Goal: Information Seeking & Learning: Stay updated

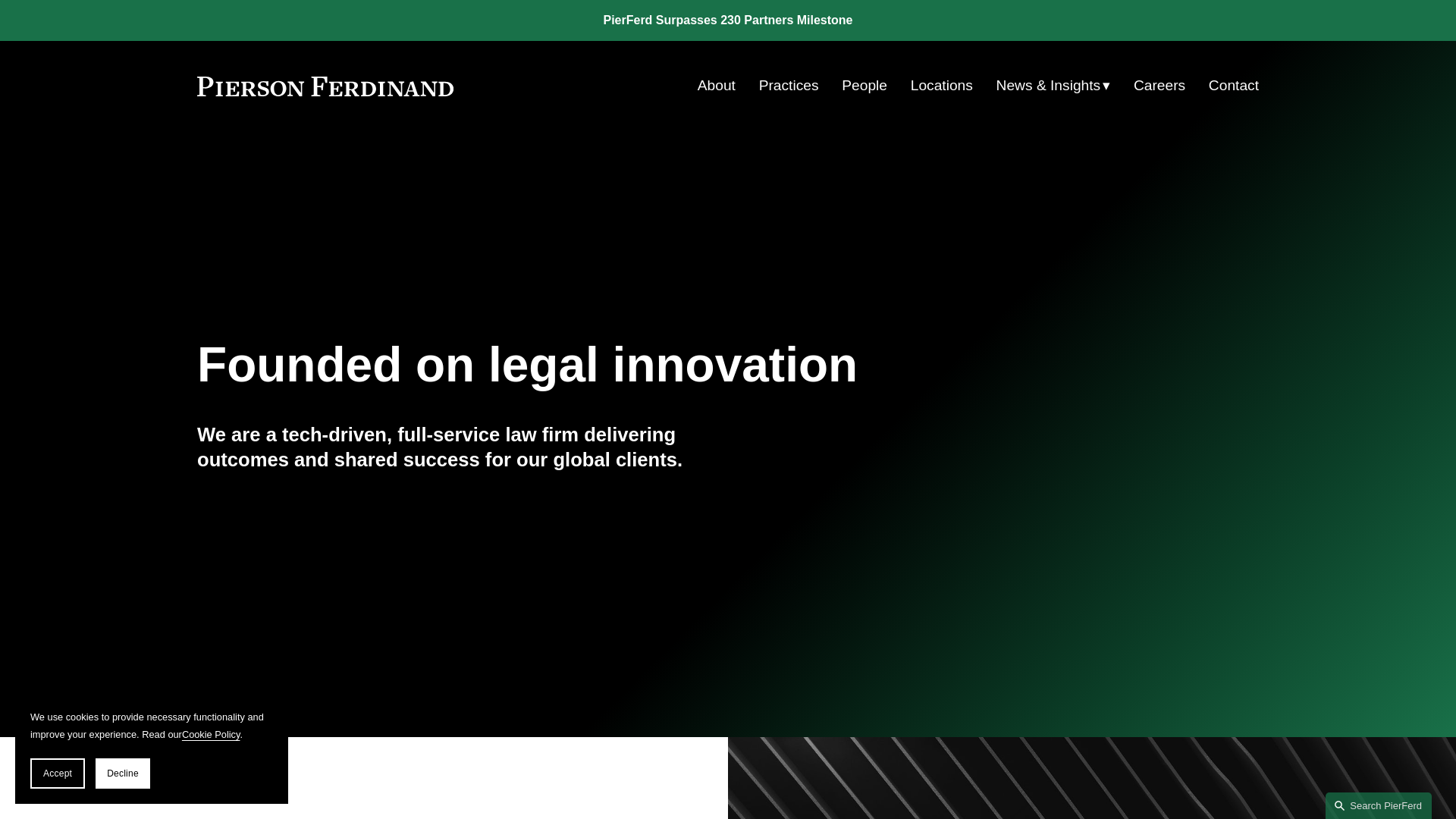
click at [728, 20] on link at bounding box center [728, 20] width 1456 height 41
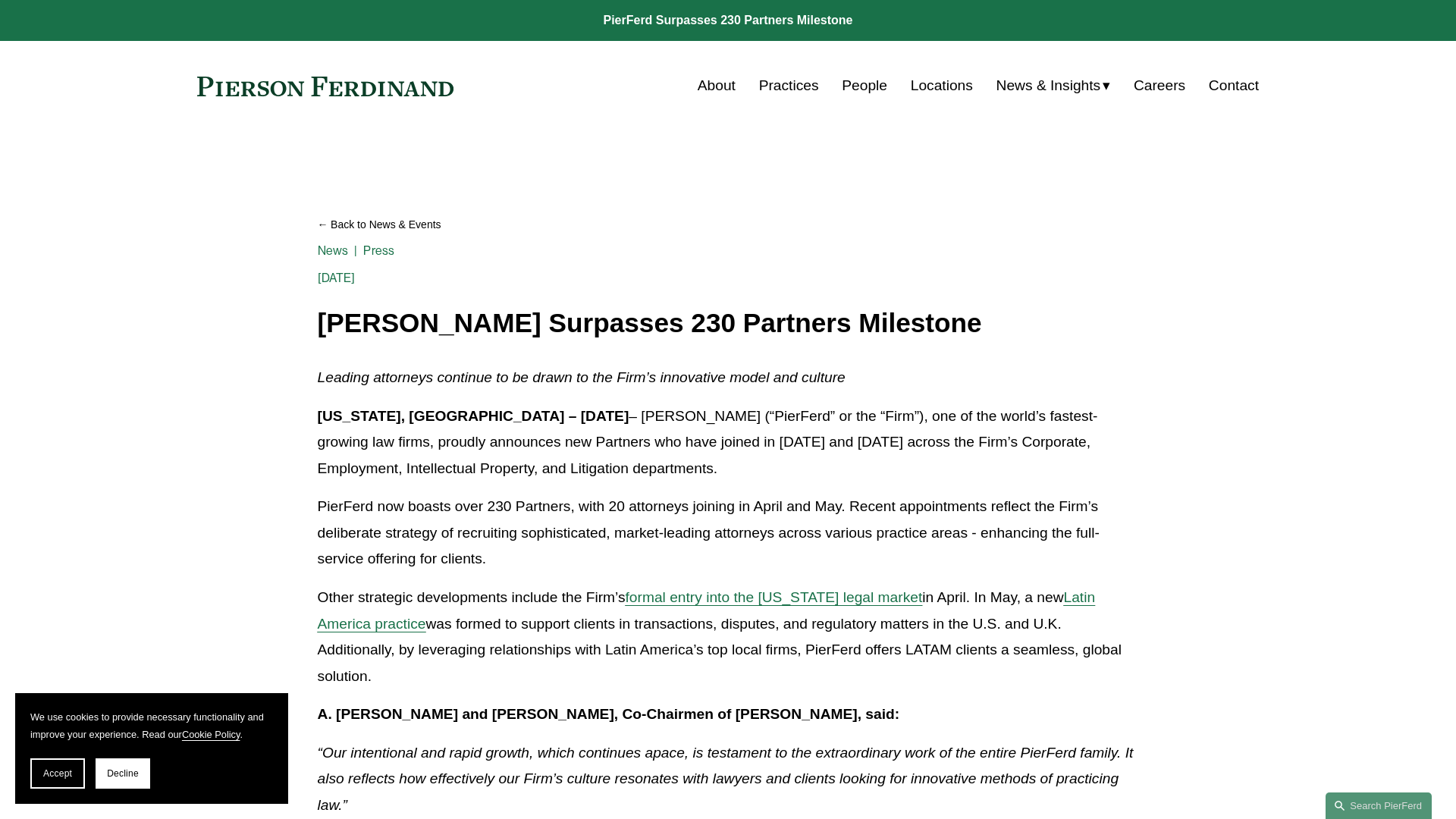
click at [728, 225] on link "Back to News & Events" at bounding box center [728, 225] width 822 height 27
